Goal: Communication & Community: Share content

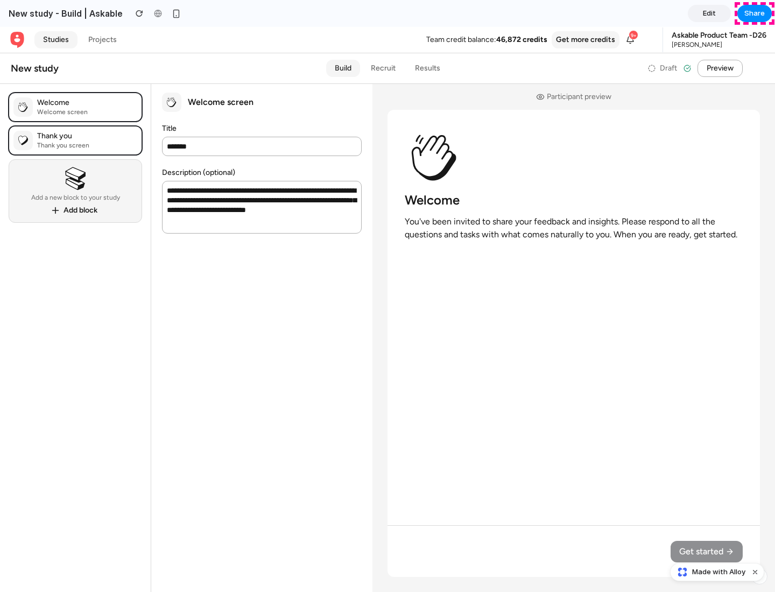
click at [755, 13] on span "Share" at bounding box center [754, 13] width 20 height 11
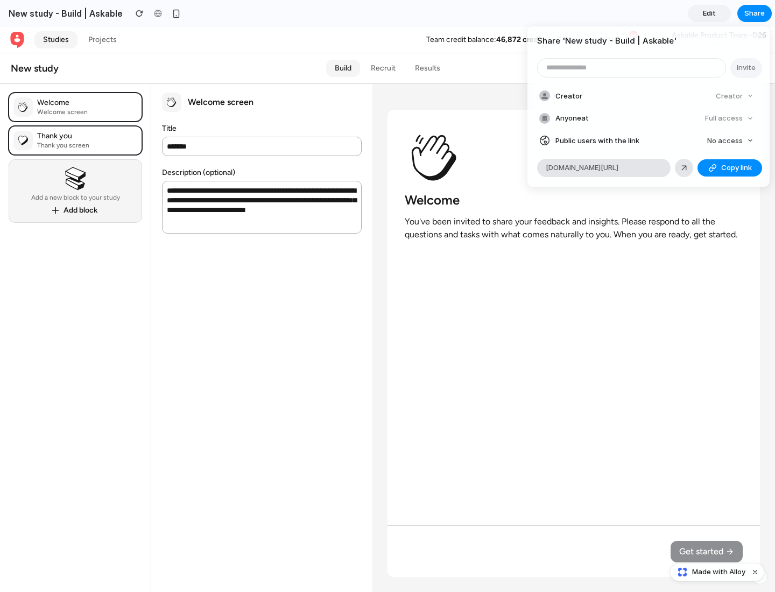
click at [730, 168] on span "Copy link" at bounding box center [736, 168] width 31 height 11
click at [719, 572] on div "Share ' New study - Build | Askable ' Invite Creator Creator Anyone at Full acc…" at bounding box center [387, 296] width 775 height 592
